Goal: Transaction & Acquisition: Download file/media

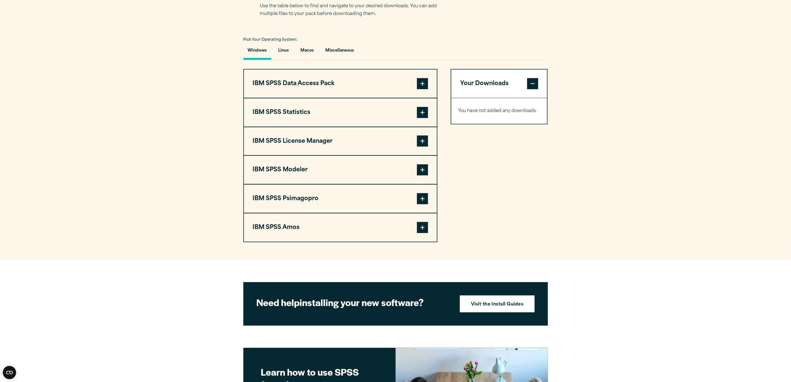
scroll to position [332, 0]
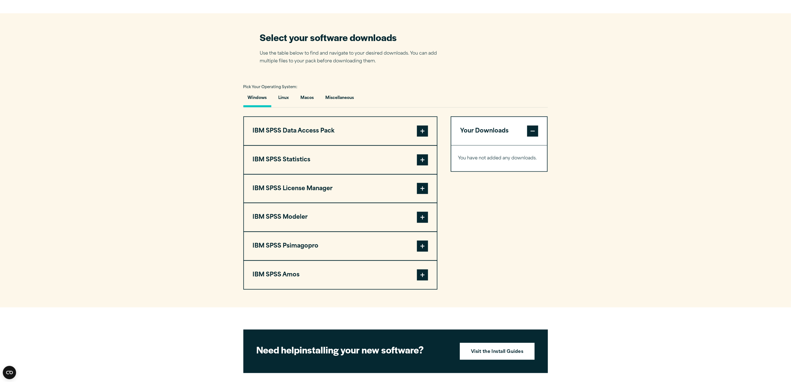
click at [423, 127] on span at bounding box center [422, 130] width 11 height 11
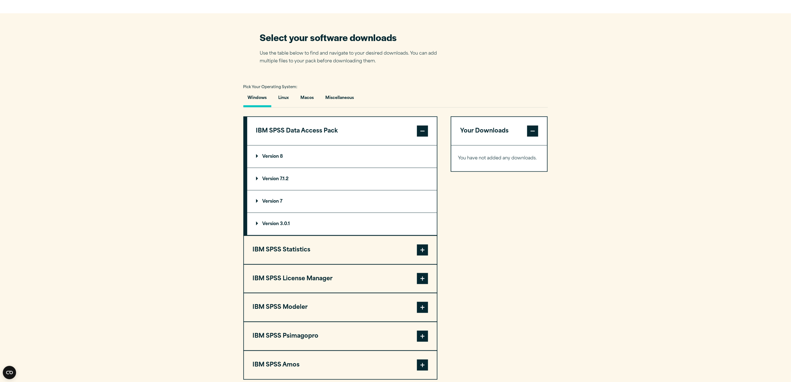
click at [425, 254] on span at bounding box center [422, 249] width 11 height 11
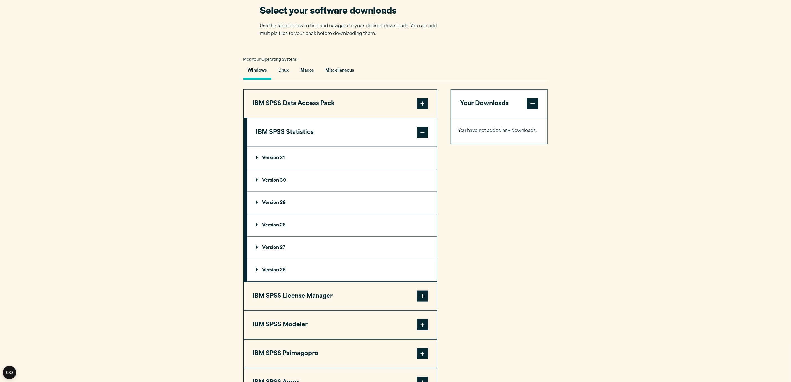
scroll to position [374, 0]
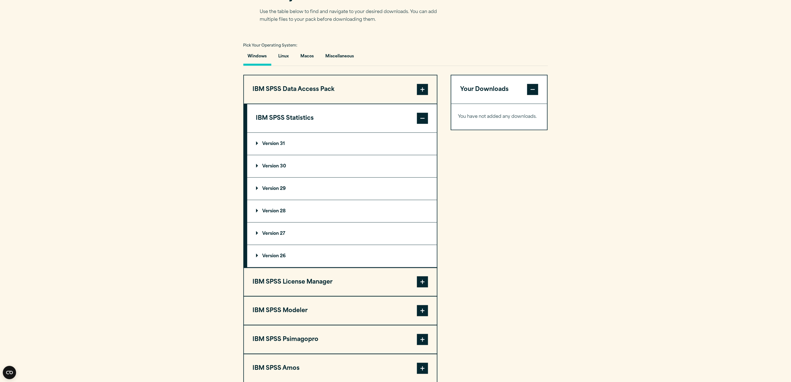
click at [274, 145] on p "Version 31" at bounding box center [270, 143] width 29 height 4
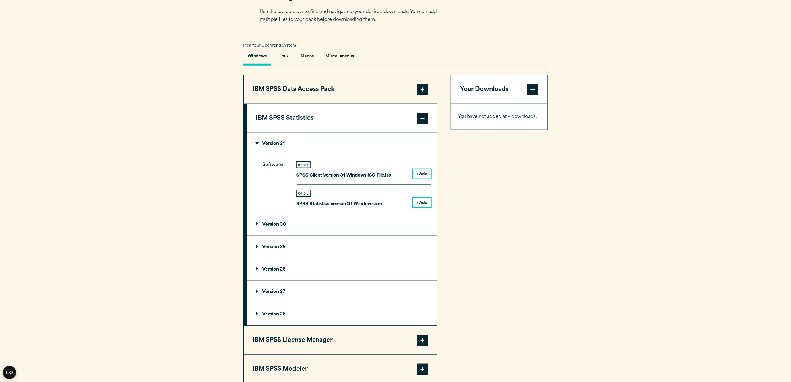
click at [274, 145] on p "Version 31" at bounding box center [270, 143] width 29 height 4
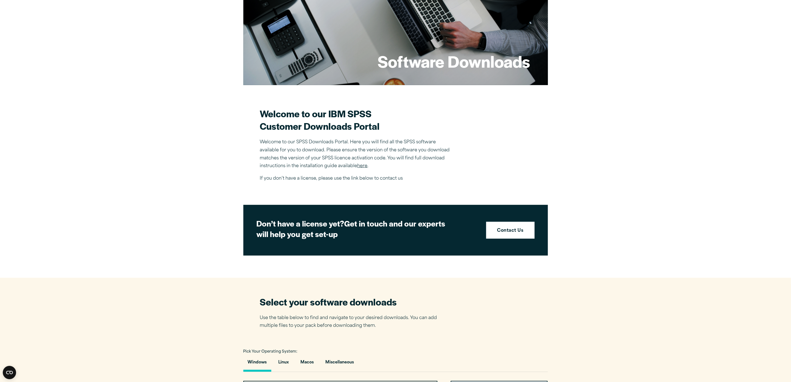
scroll to position [0, 0]
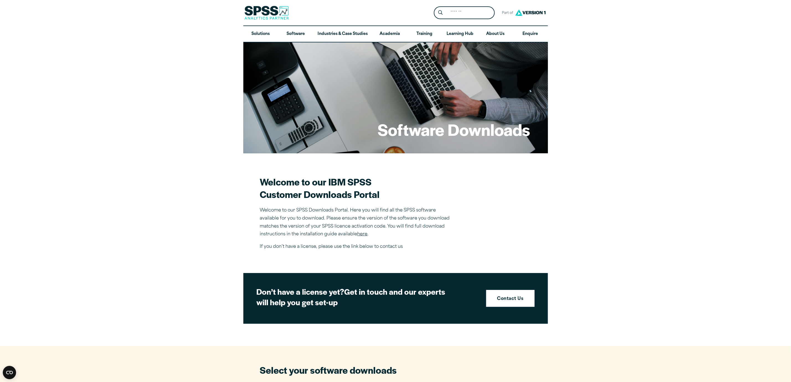
click at [366, 233] on link "here" at bounding box center [362, 234] width 10 height 4
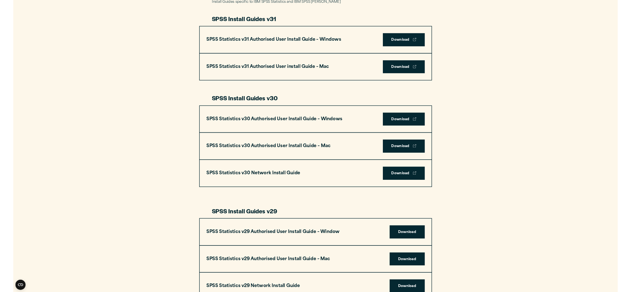
scroll to position [291, 0]
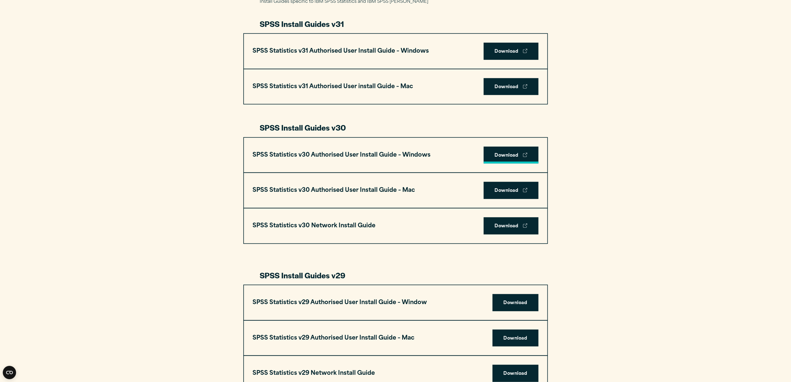
click at [499, 153] on link "Download" at bounding box center [511, 154] width 55 height 17
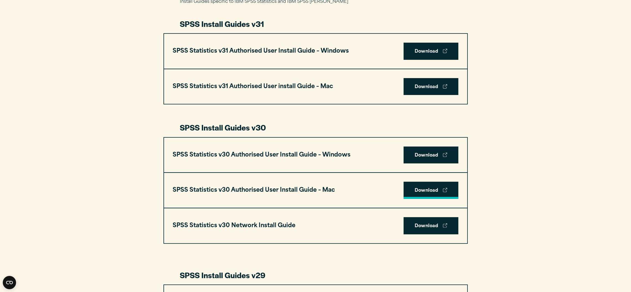
click at [420, 191] on link "Download" at bounding box center [431, 190] width 55 height 17
